Goal: Task Accomplishment & Management: Manage account settings

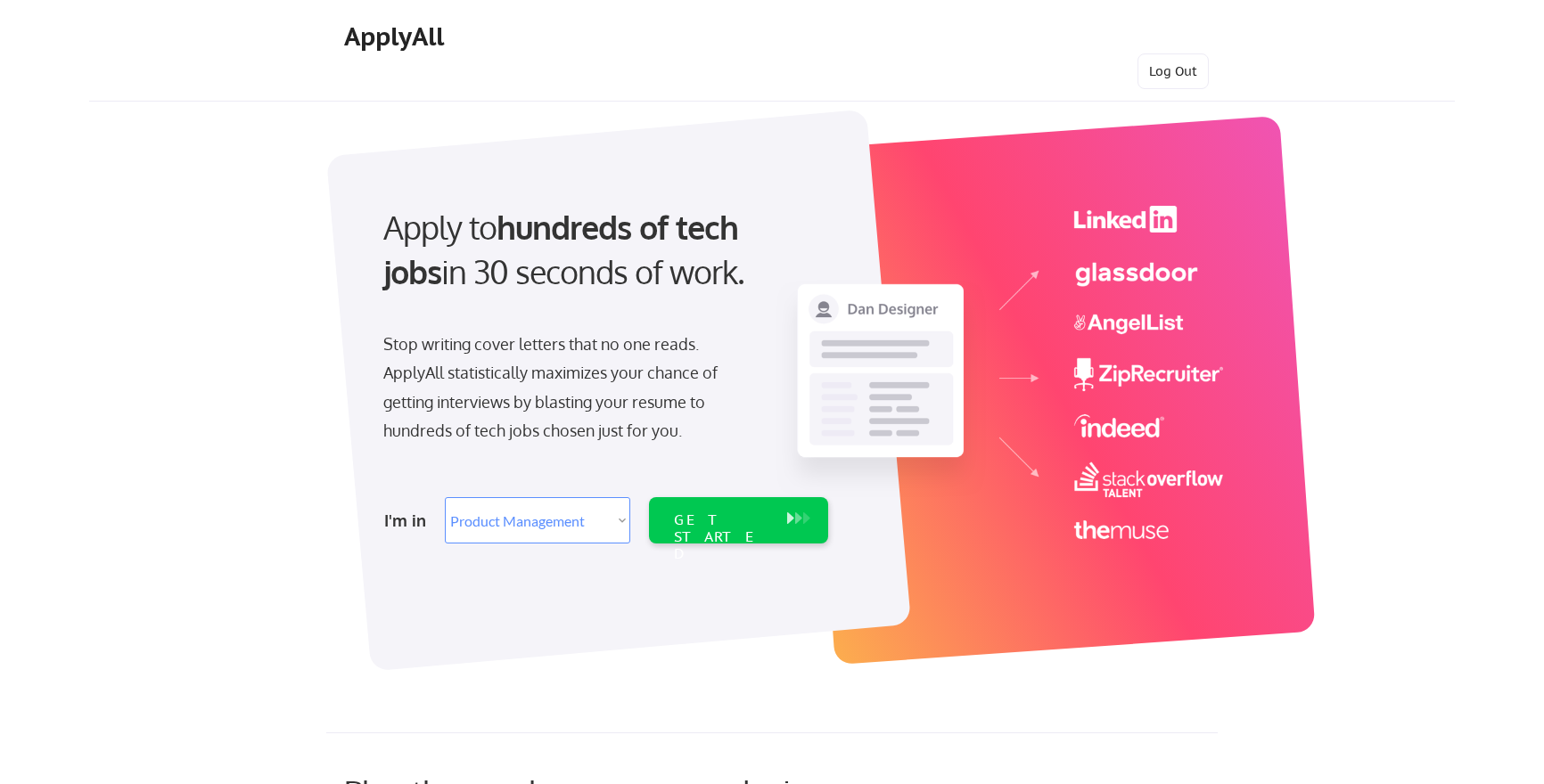
select select ""product""
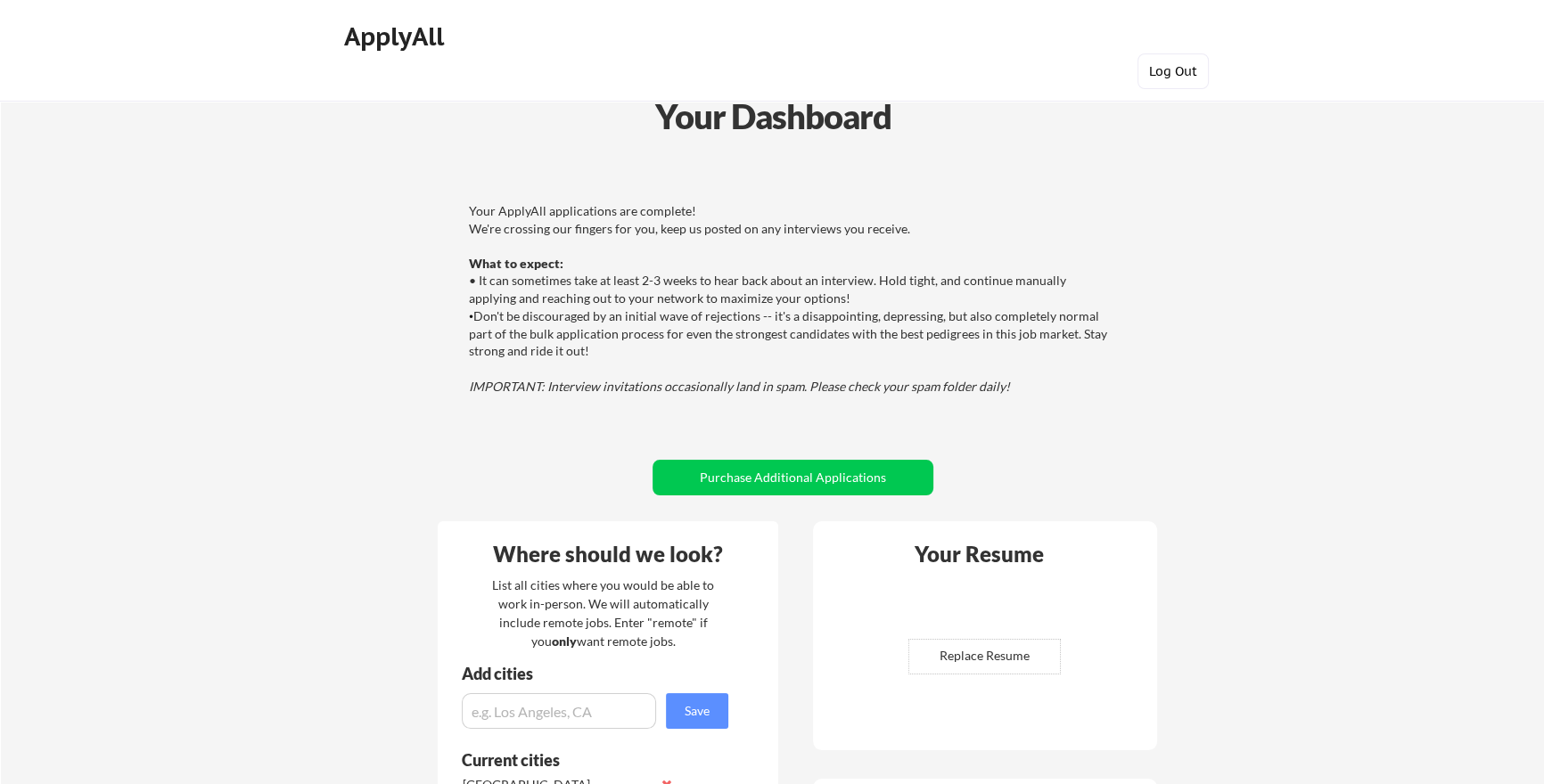
click at [1181, 77] on button "Log Out" at bounding box center [1173, 71] width 71 height 36
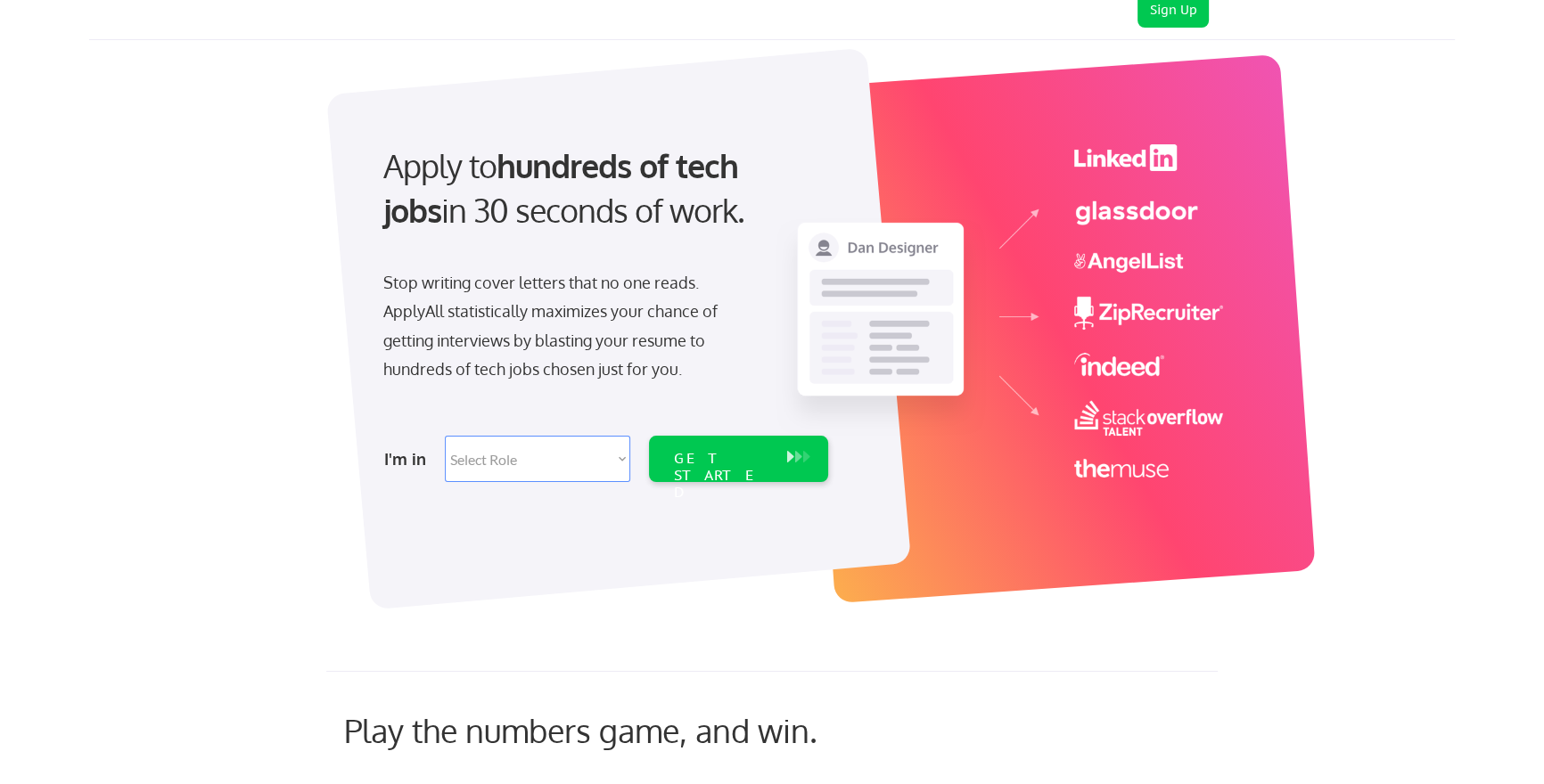
scroll to position [98, 0]
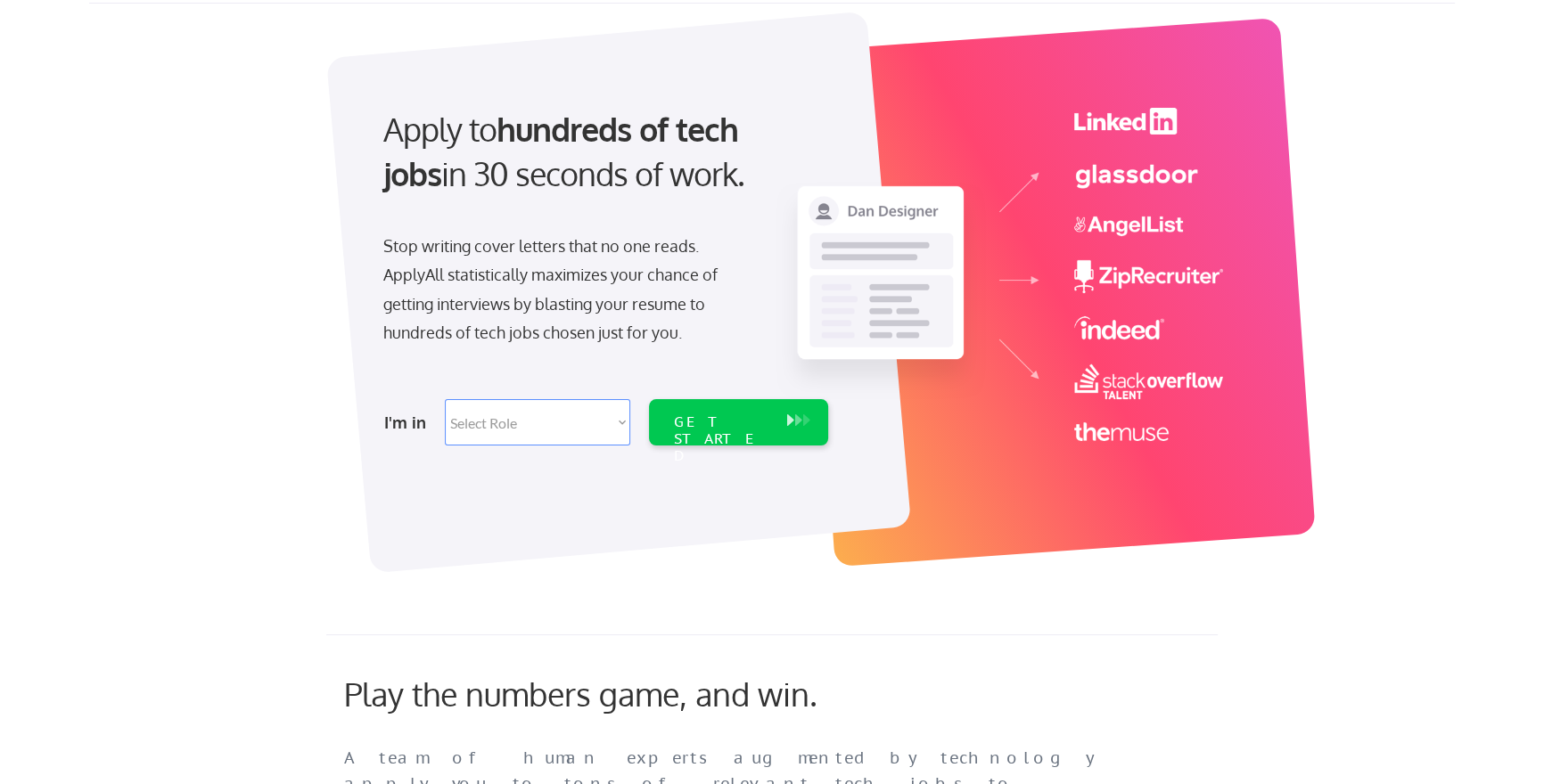
click at [580, 424] on select "Select Role Software Engineering Product Management Customer Success Sales UI/U…" at bounding box center [537, 422] width 186 height 46
select select ""sales""
click at [444, 399] on select "Select Role Software Engineering Product Management Customer Success Sales UI/U…" at bounding box center [537, 422] width 186 height 46
select select ""sales""
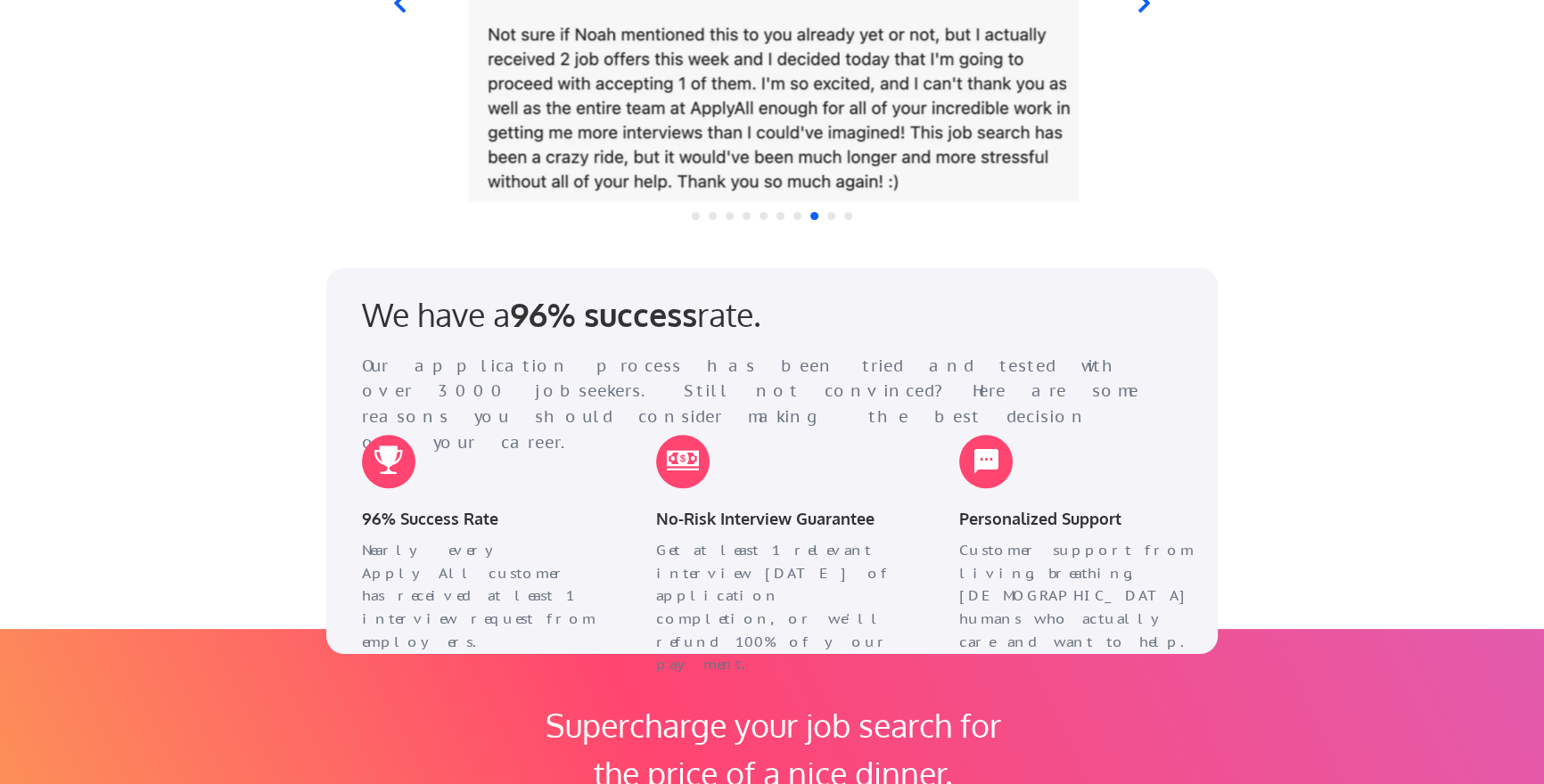
scroll to position [2138, 0]
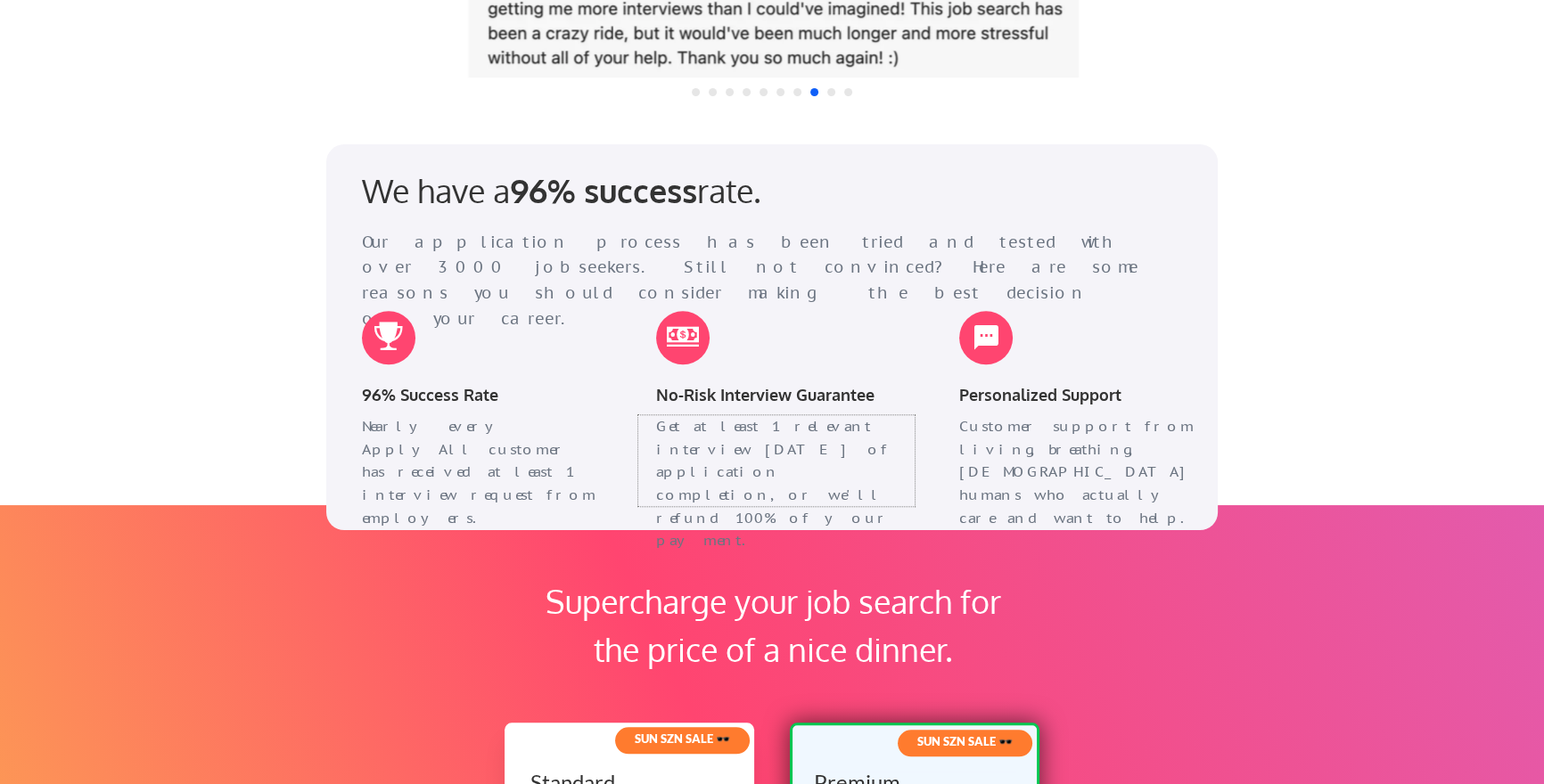
click at [720, 497] on div "Get at least 1 relevant interview within 1 month of application completion, or …" at bounding box center [776, 484] width 241 height 137
click at [722, 450] on div "Get at least 1 relevant interview within 1 month of application completion, or …" at bounding box center [776, 484] width 241 height 137
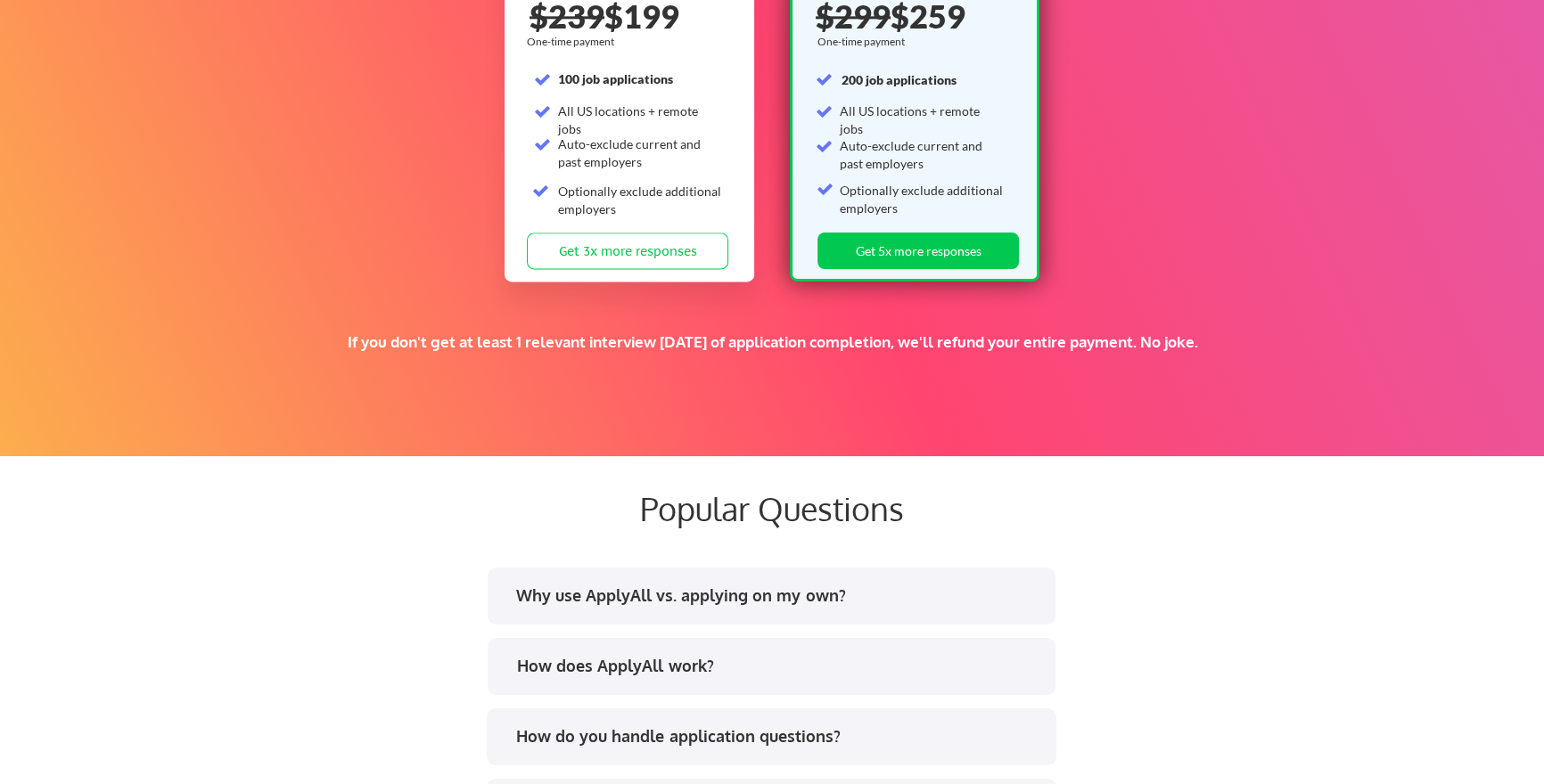
scroll to position [2940, 0]
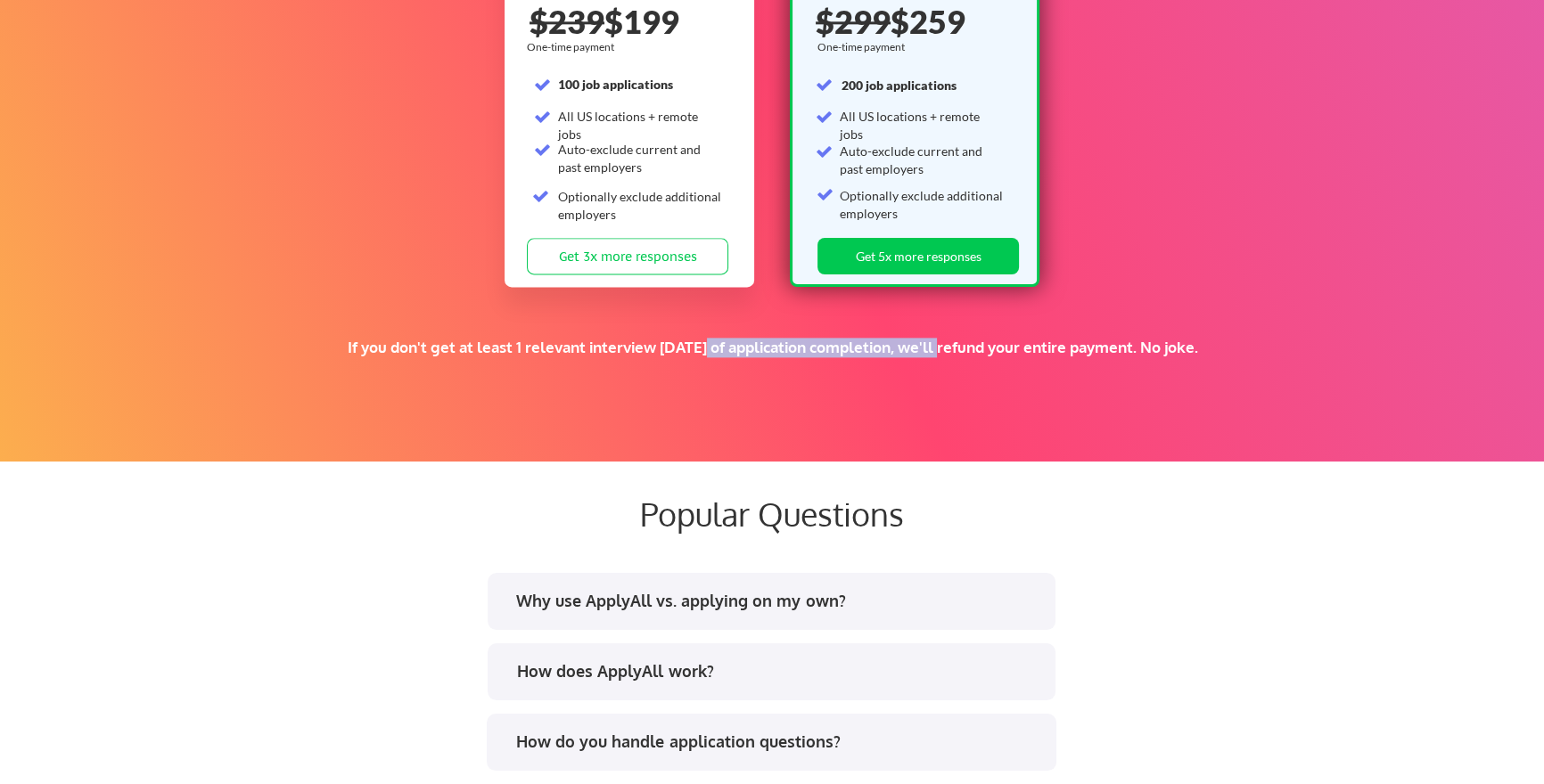
drag, startPoint x: 675, startPoint y: 349, endPoint x: 922, endPoint y: 351, distance: 247.0
click at [922, 351] on div "If you don't get at least 1 relevant interview within 1 month of application co…" at bounding box center [772, 348] width 925 height 20
click at [916, 355] on div "If you don't get at least 1 relevant interview within 1 month of application co…" at bounding box center [772, 348] width 925 height 20
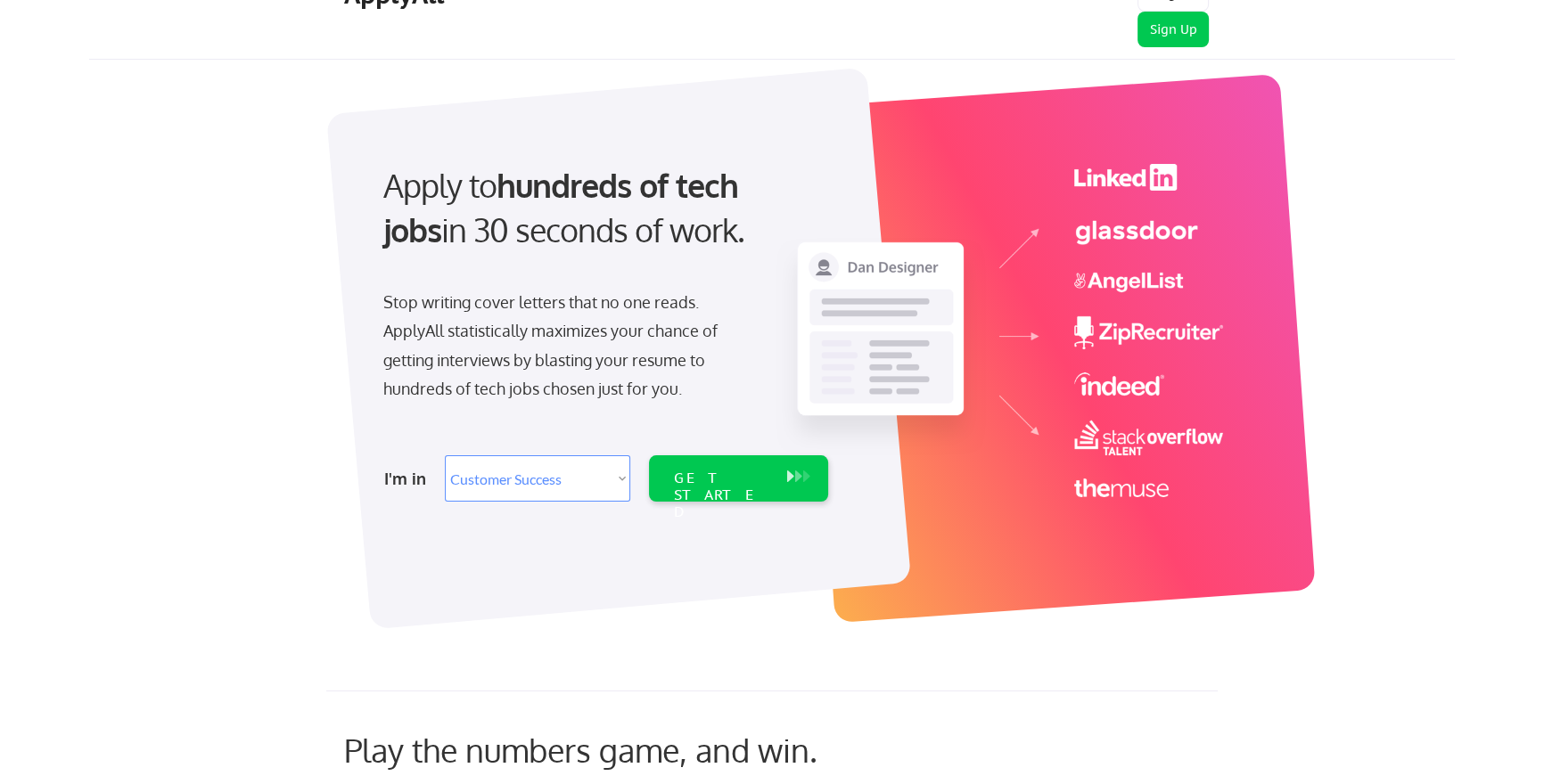
scroll to position [0, 0]
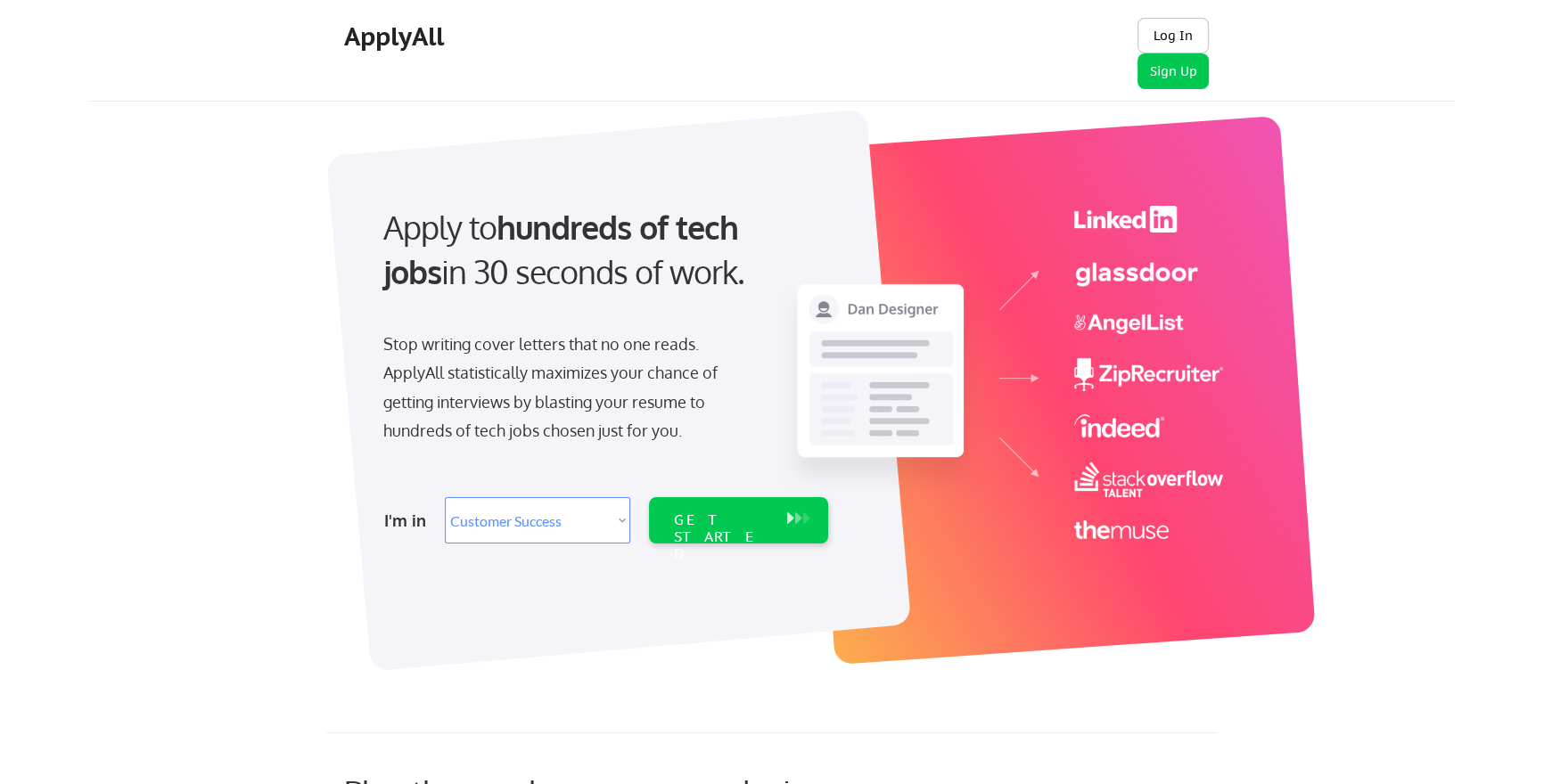
click at [1177, 37] on button "Log In" at bounding box center [1173, 36] width 71 height 36
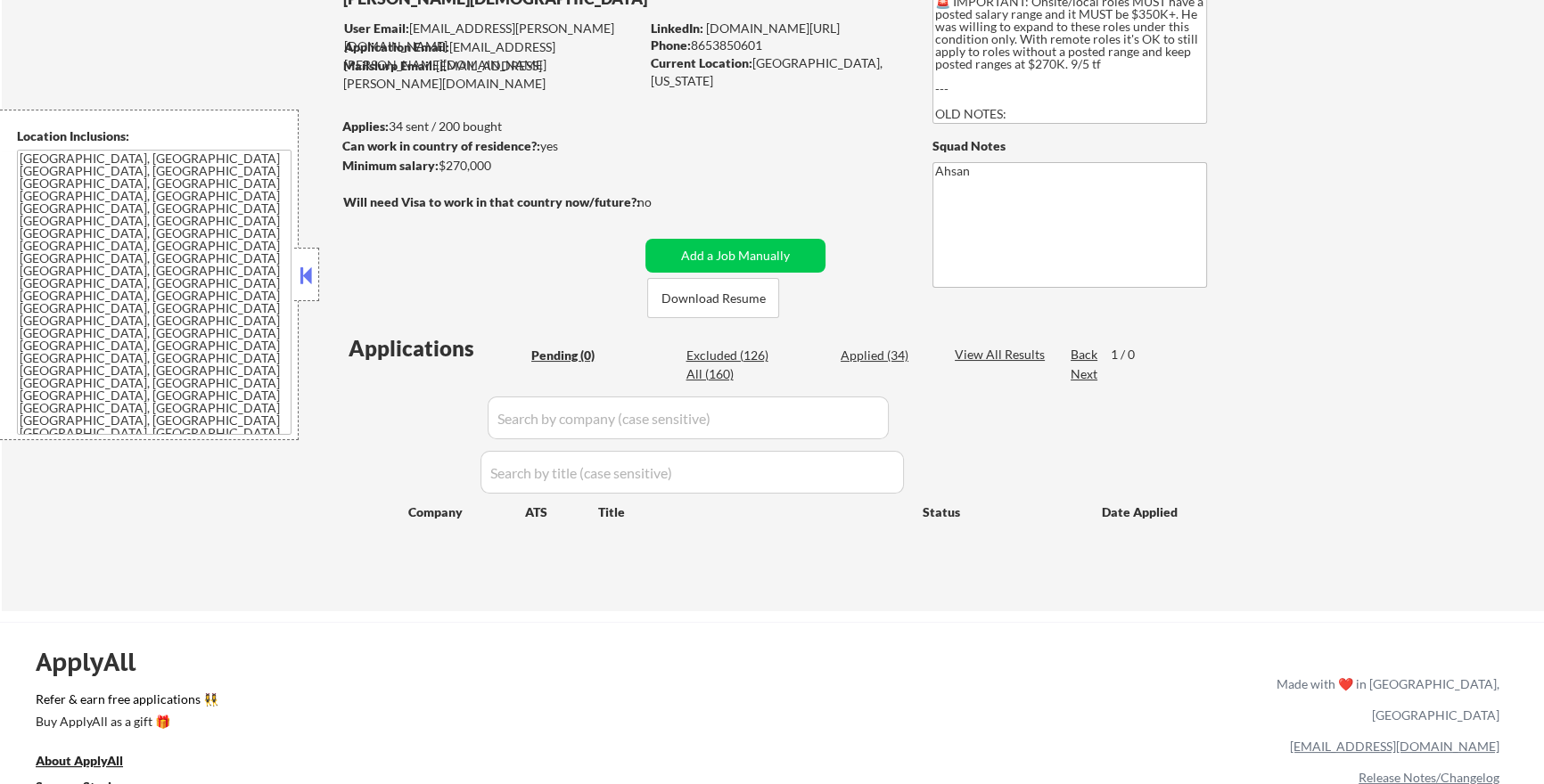
scroll to position [169, 0]
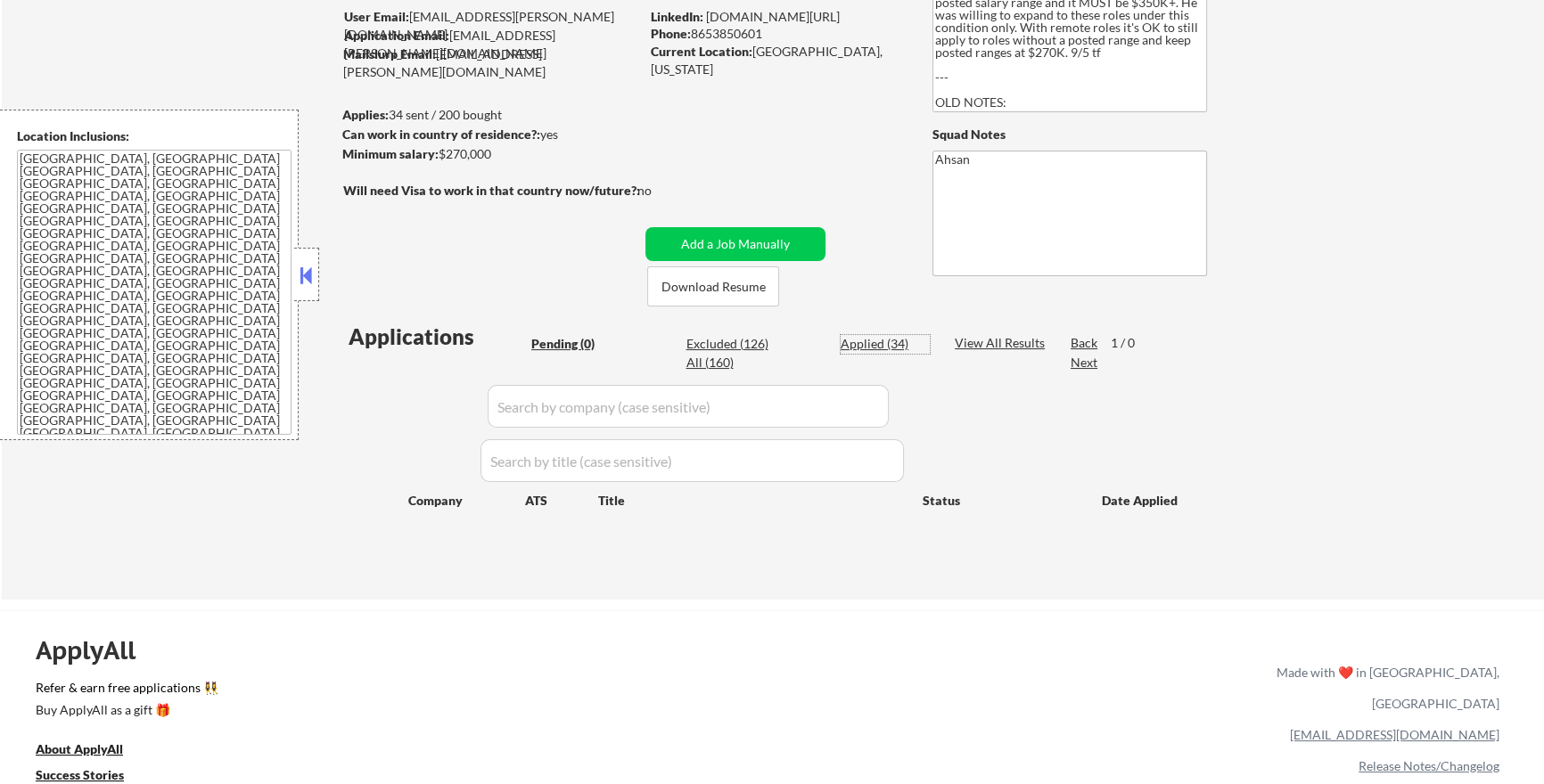
click at [858, 342] on div "Applied (34)" at bounding box center [884, 344] width 89 height 18
select select ""applied""
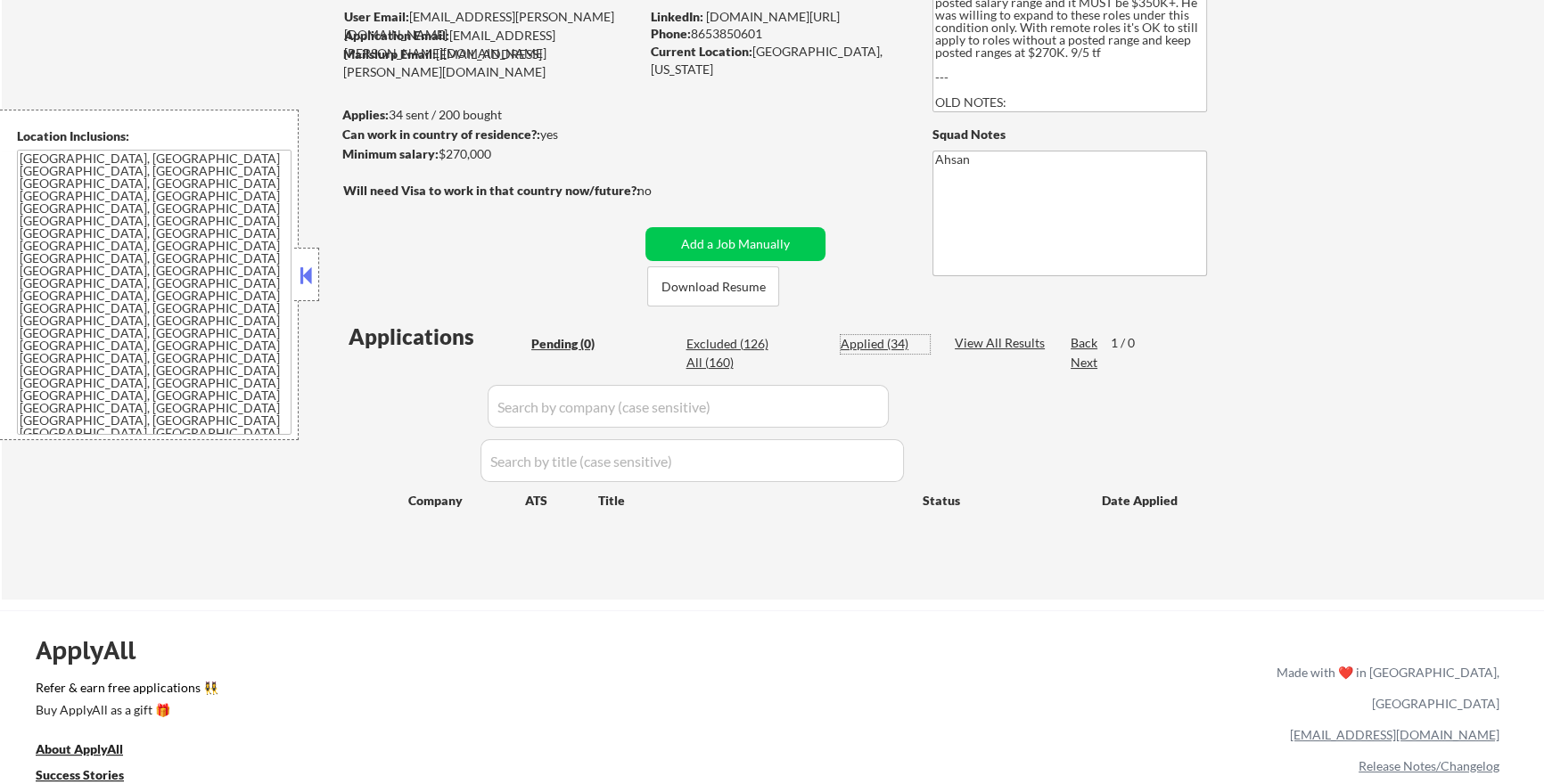
select select ""applied""
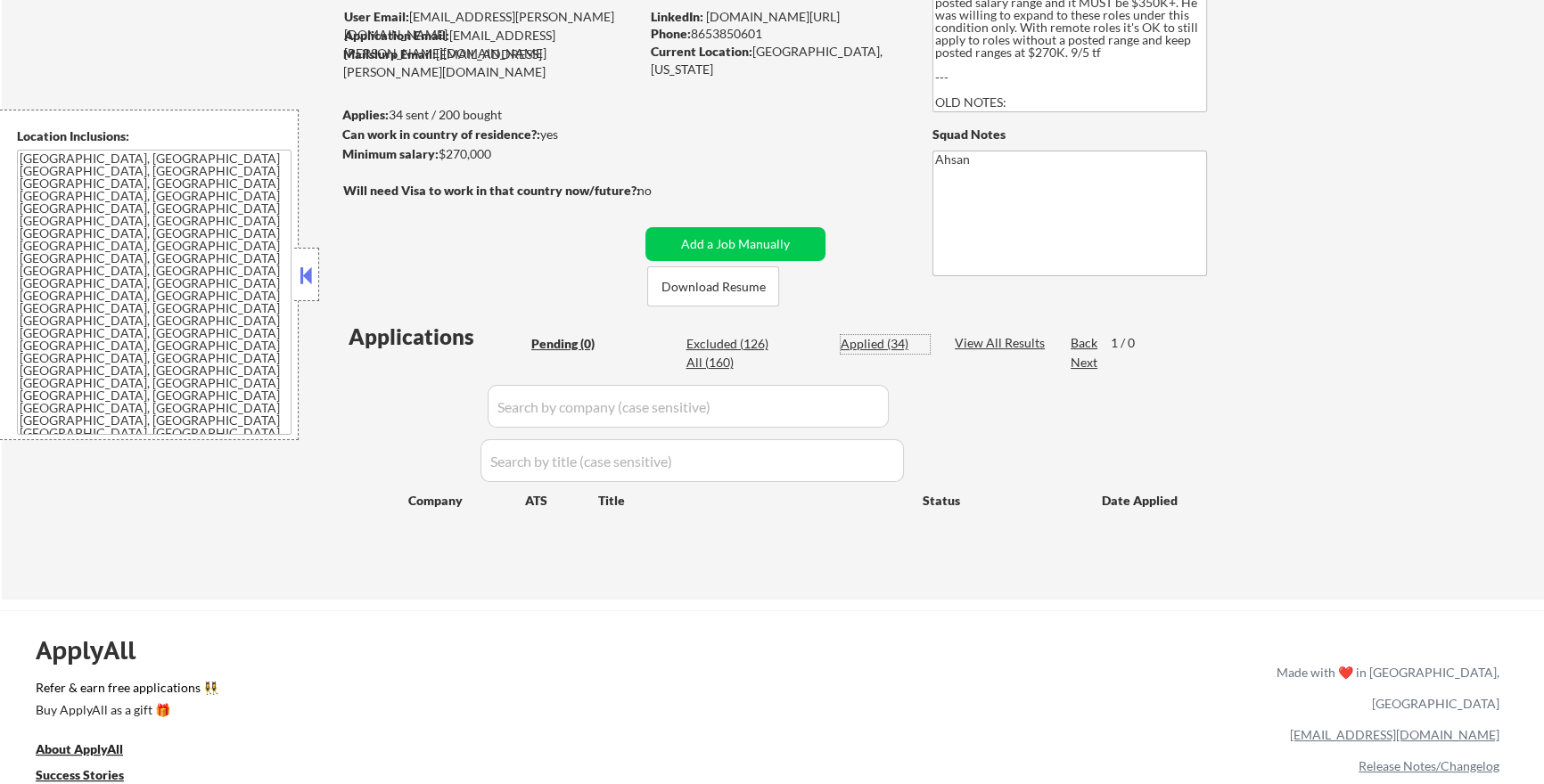
select select ""applied""
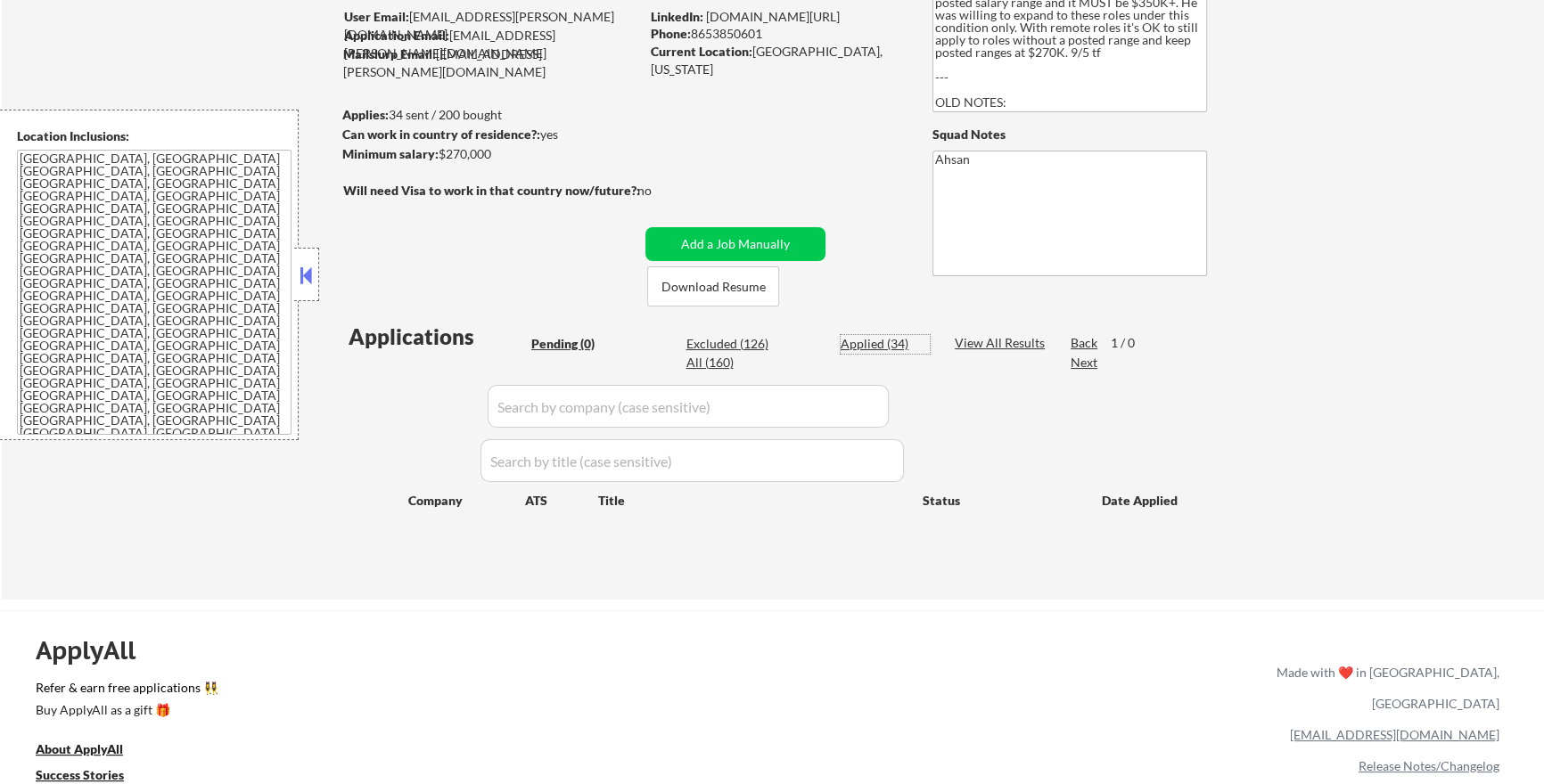
select select ""applied""
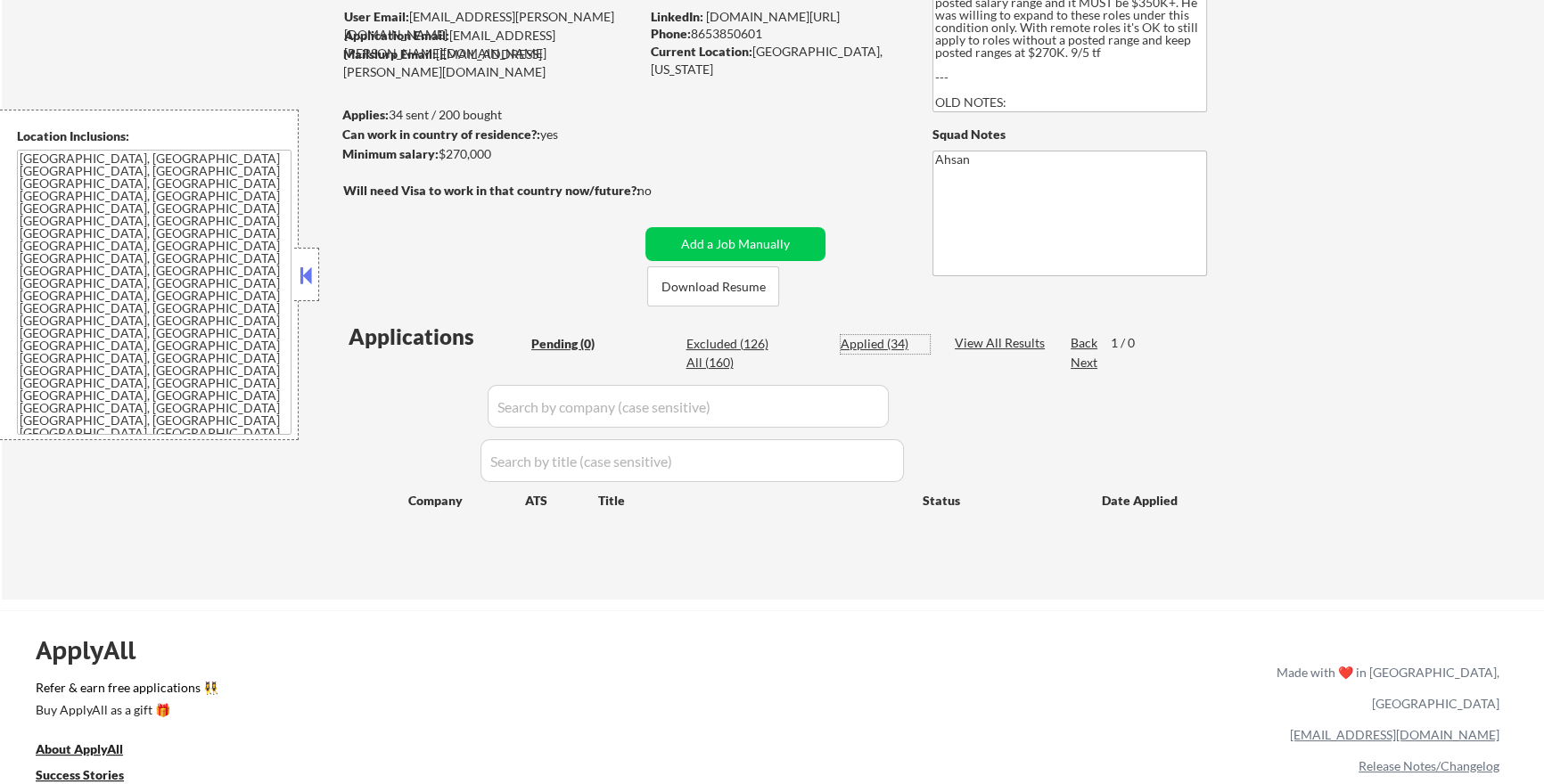
select select ""applied""
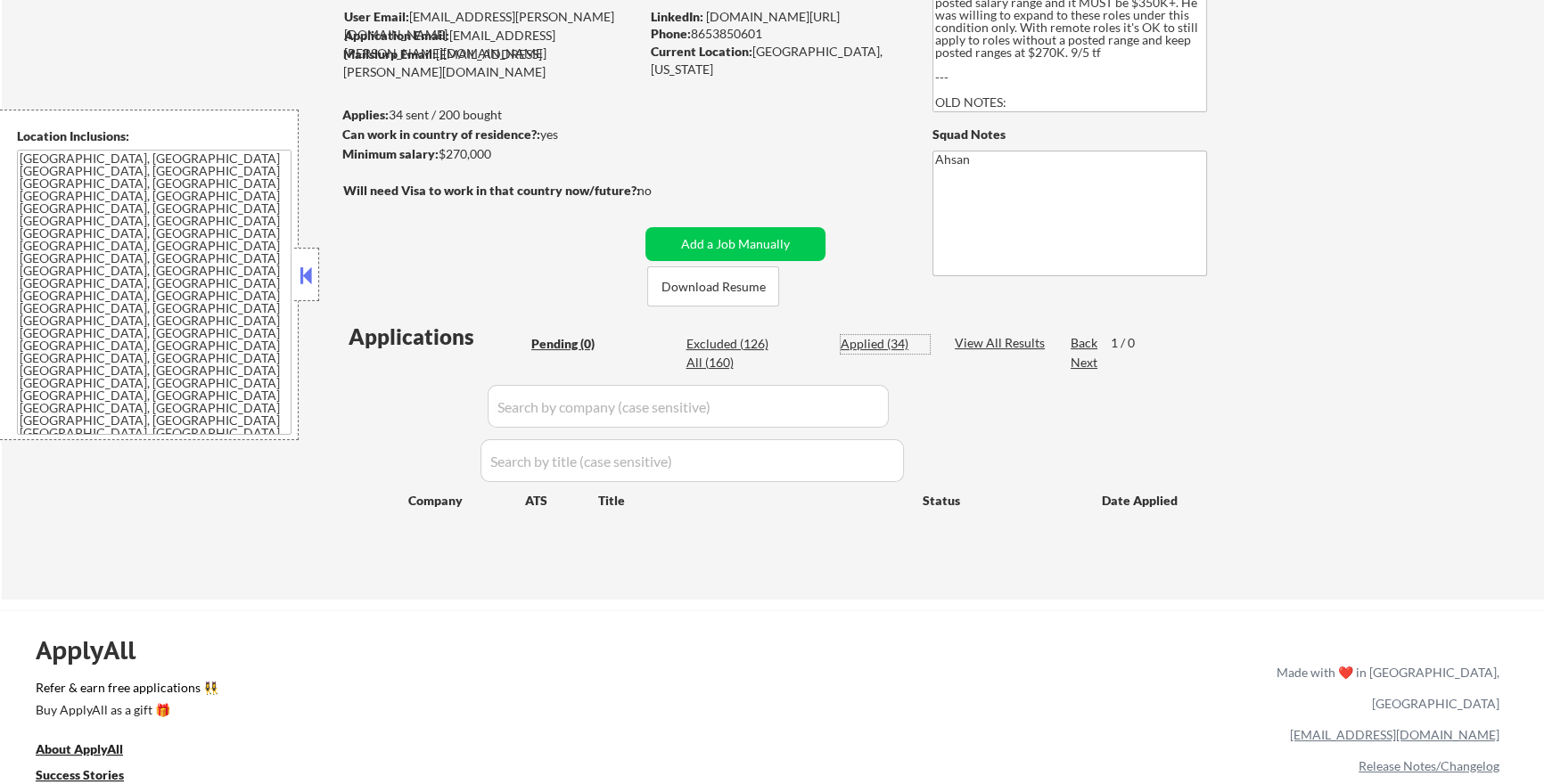
select select ""applied""
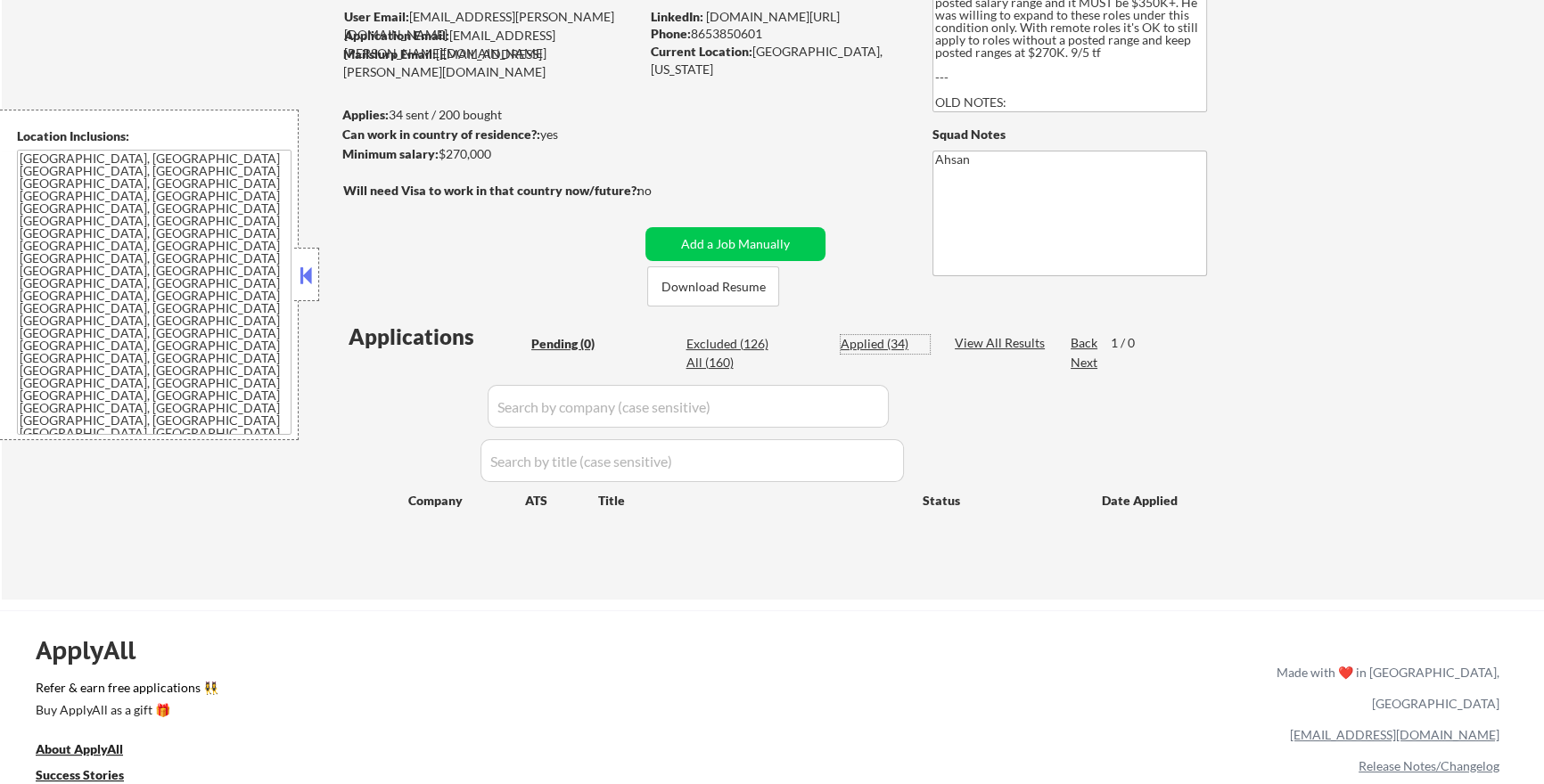
select select ""applied""
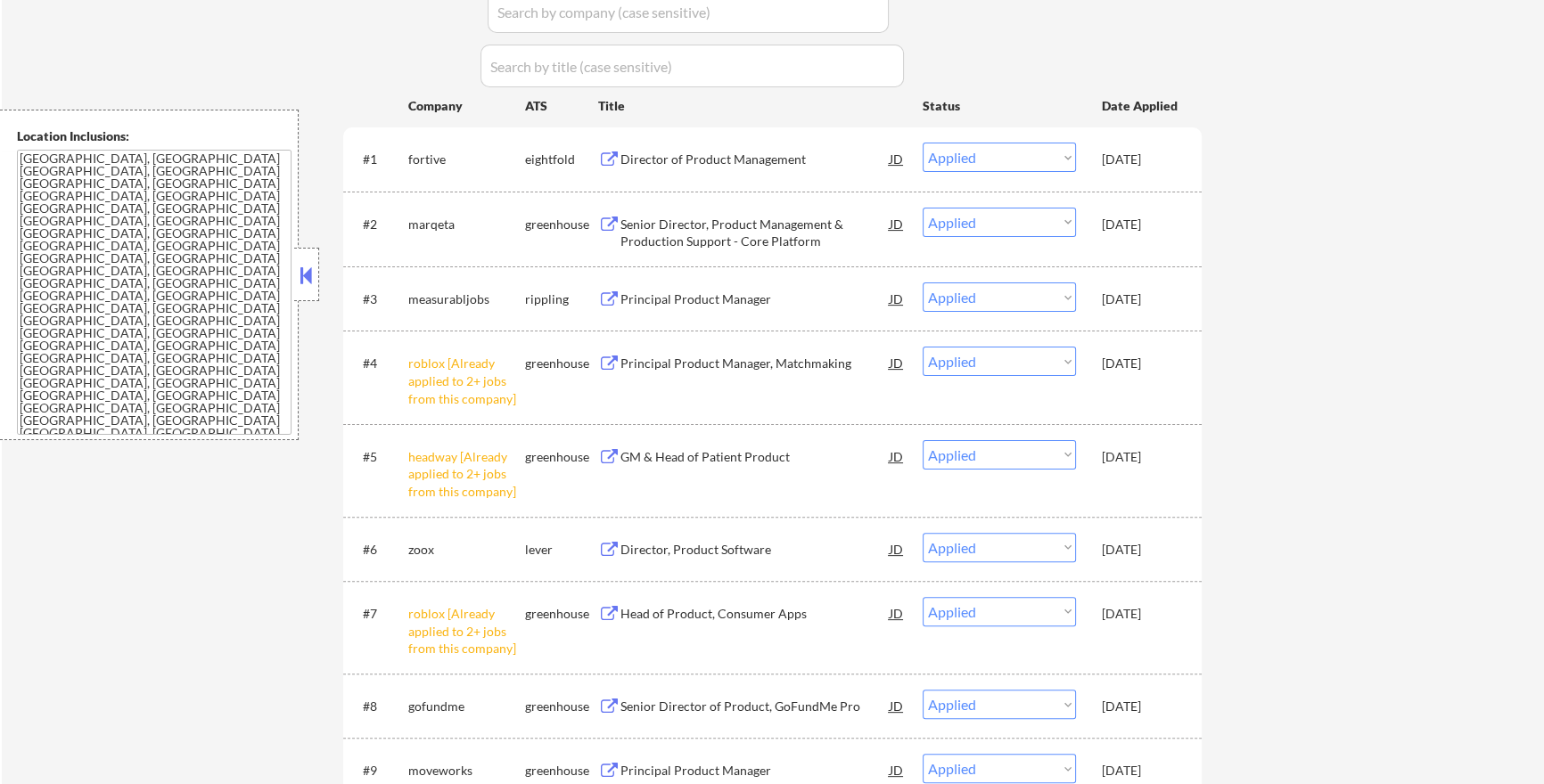
scroll to position [586, 0]
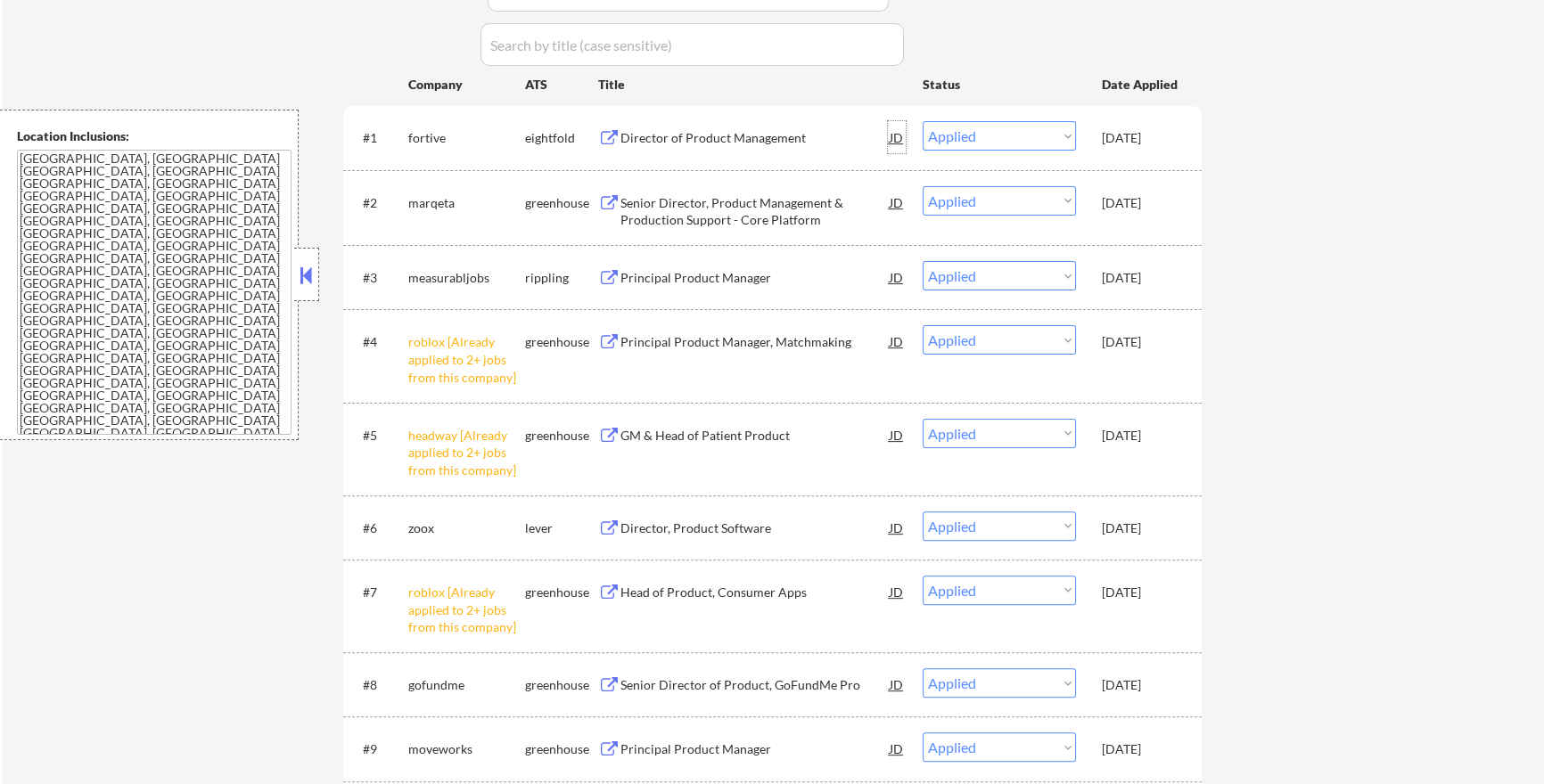
click at [902, 133] on div "JD" at bounding box center [897, 137] width 18 height 32
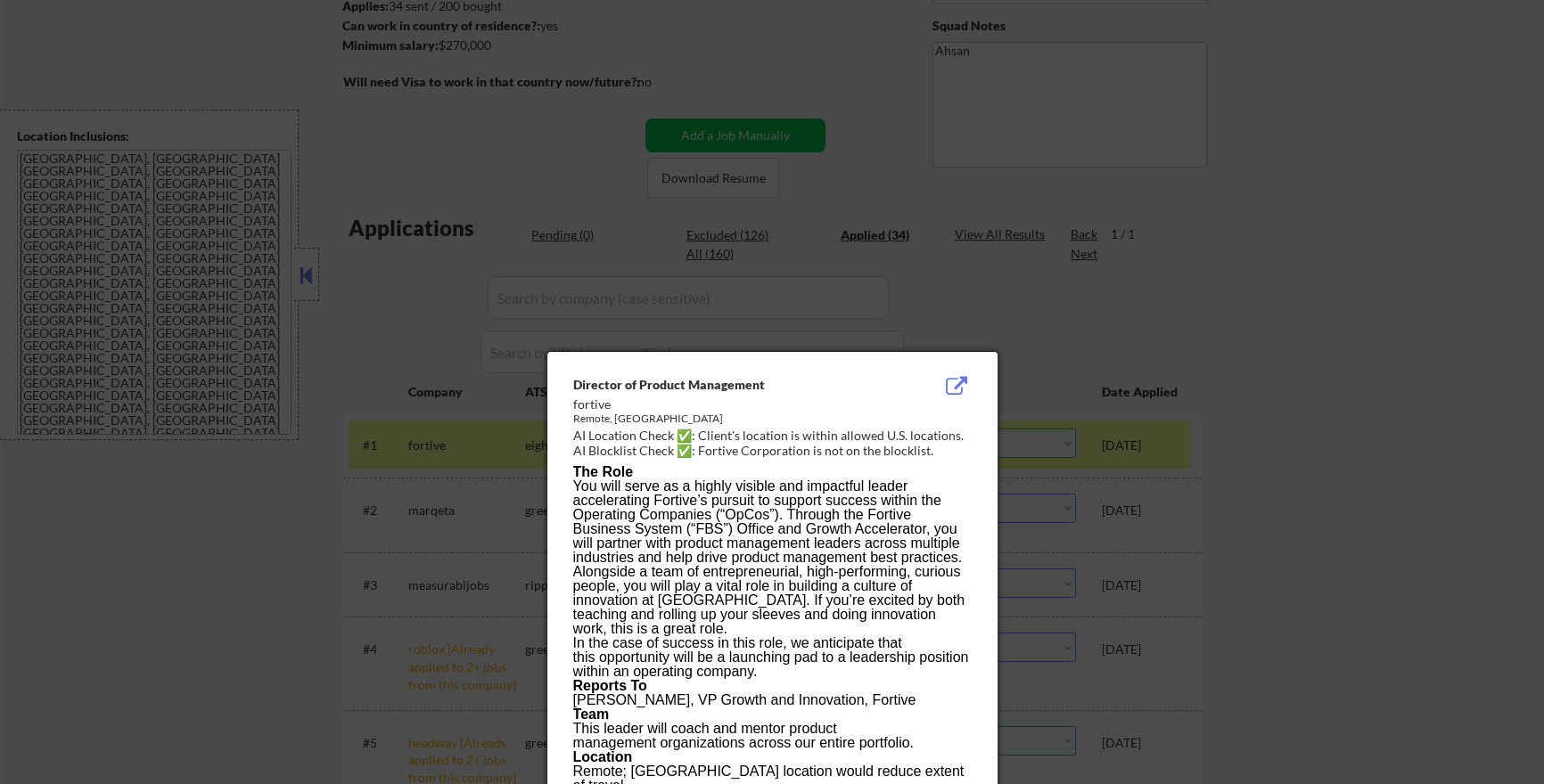
scroll to position [290, 0]
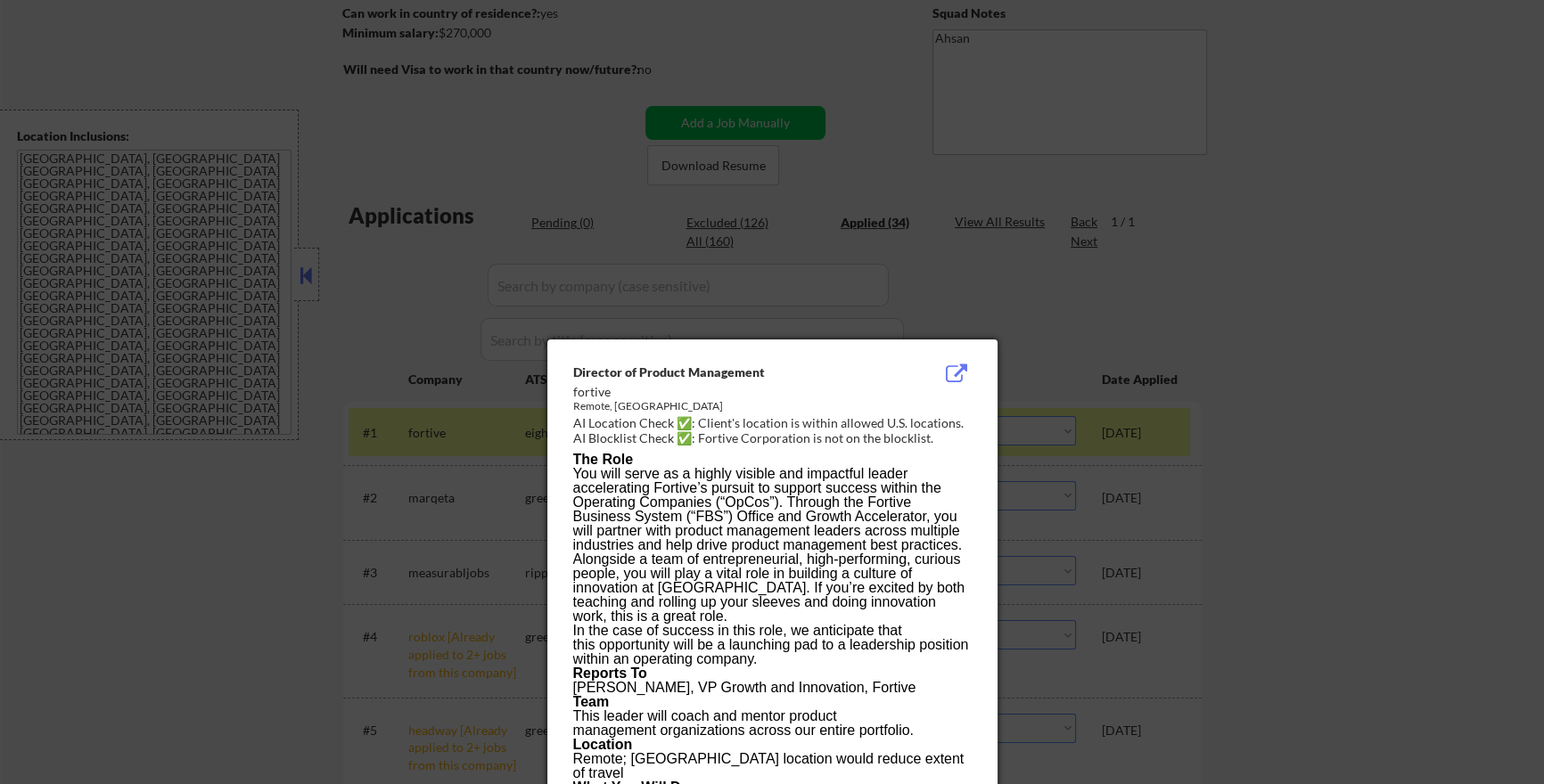
click at [1336, 358] on div at bounding box center [772, 392] width 1544 height 784
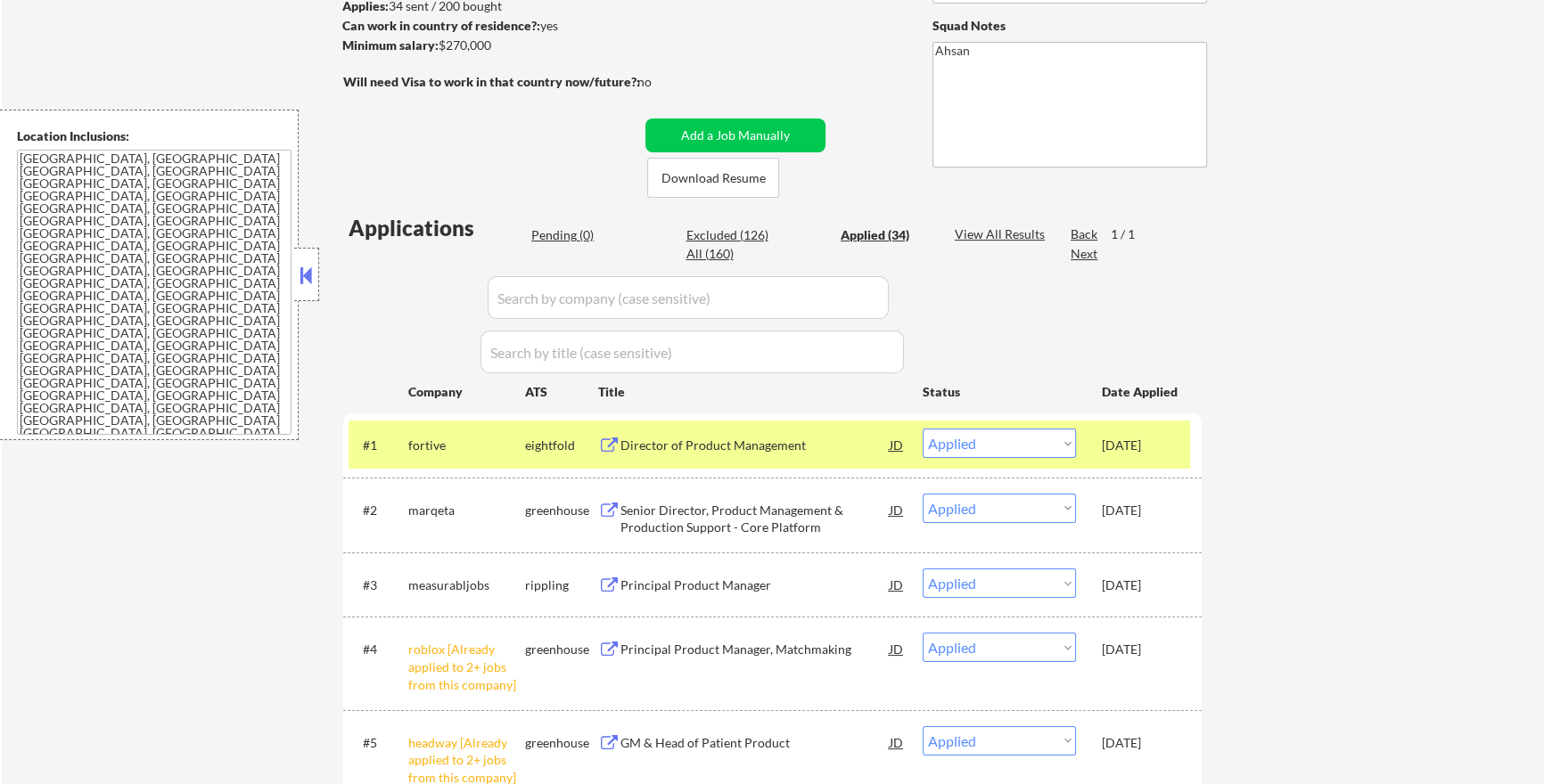
scroll to position [66, 0]
